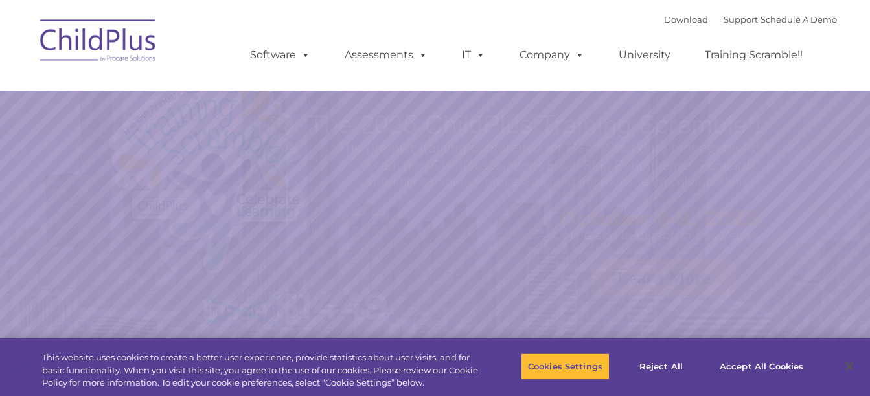
select select "MEDIUM"
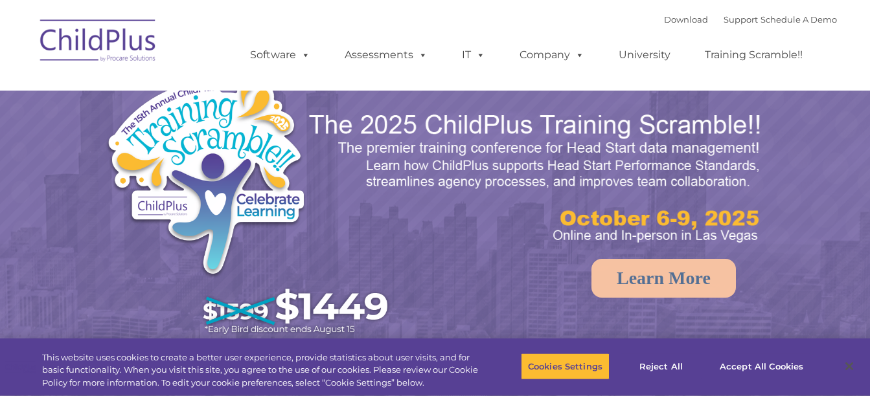
select select "MEDIUM"
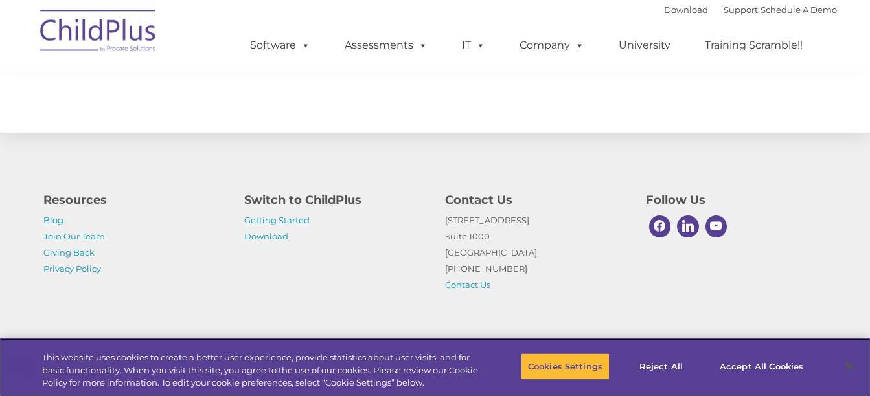
scroll to position [1527, 0]
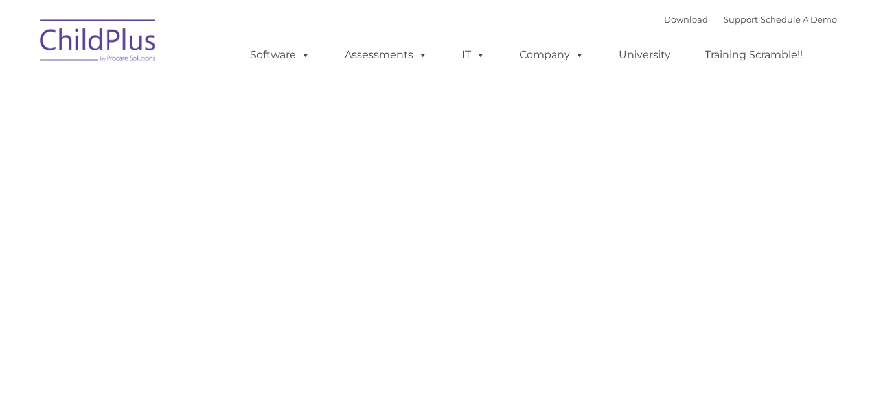
type input ""
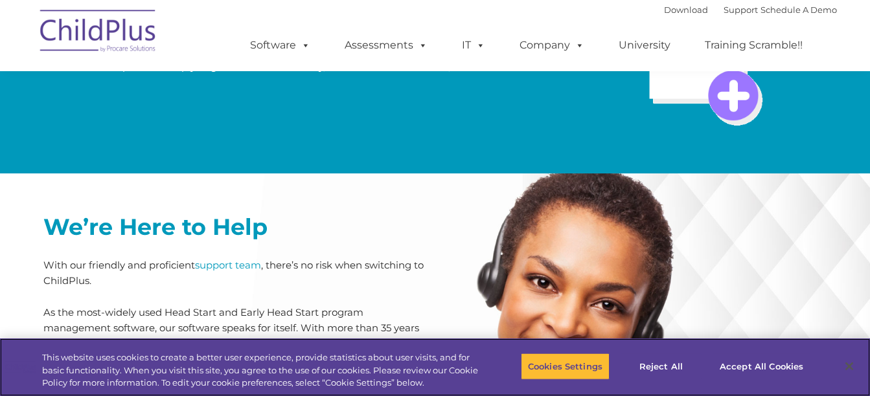
scroll to position [2771, 0]
